Goal: Find specific page/section: Find specific page/section

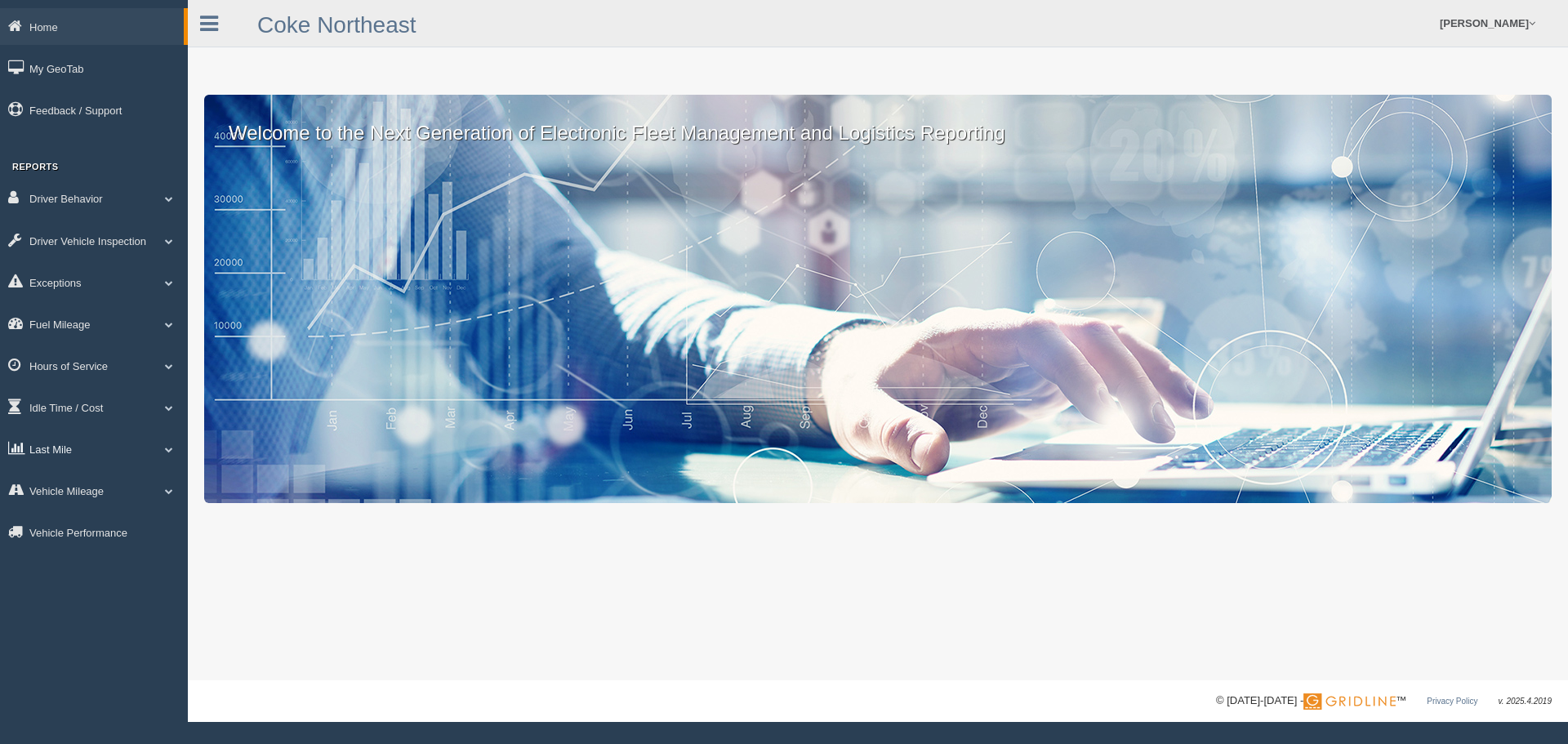
click at [111, 441] on link "Last Mile" at bounding box center [94, 449] width 188 height 37
click at [91, 522] on link "Zone Editor" at bounding box center [106, 517] width 154 height 30
